Goal: Check status: Check status

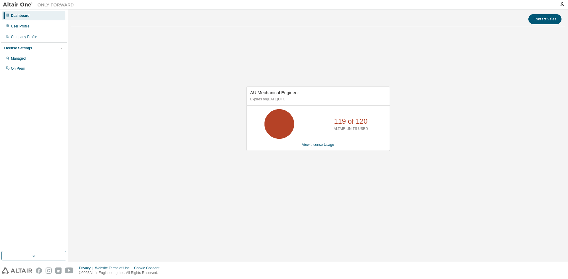
click at [287, 156] on div "AU Mechanical Engineer Expires on [DATE] UTC 119 of 120 ALTAIR UNITS USED View …" at bounding box center [314, 122] width 149 height 71
